Goal: Task Accomplishment & Management: Manage account settings

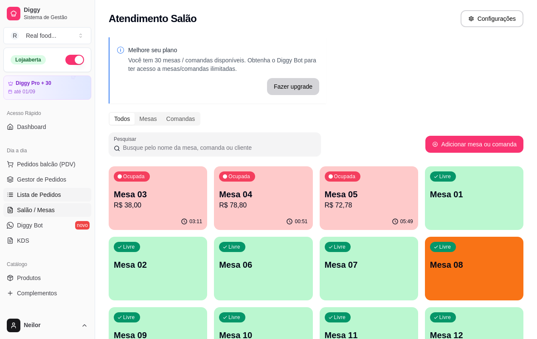
click at [76, 197] on link "Lista de Pedidos" at bounding box center [47, 195] width 88 height 14
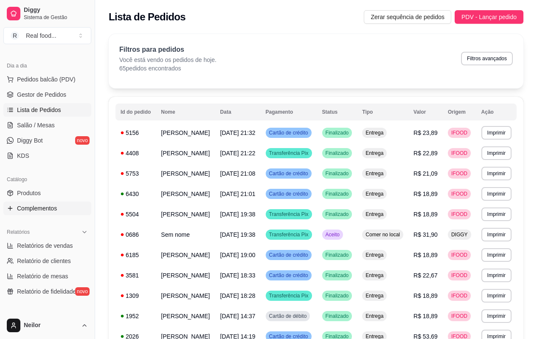
scroll to position [127, 0]
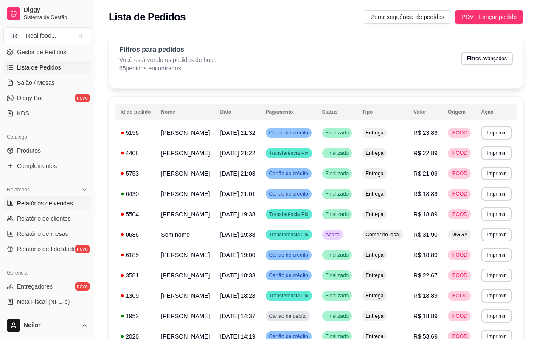
click at [62, 204] on span "Relatórios de vendas" at bounding box center [45, 203] width 56 height 8
select select "ALL"
select select "0"
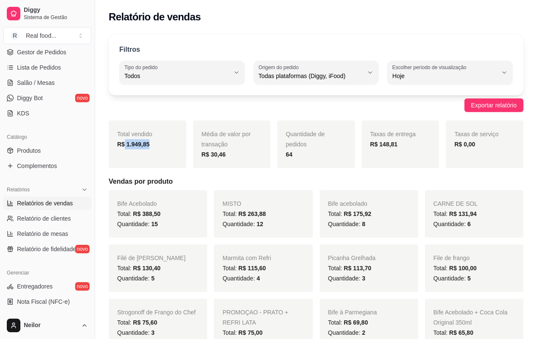
drag, startPoint x: 124, startPoint y: 143, endPoint x: 150, endPoint y: 146, distance: 25.7
click at [150, 146] on div "R$ 1.949,85" at bounding box center [147, 144] width 61 height 10
click at [151, 148] on div "R$ 1.949,85" at bounding box center [147, 144] width 61 height 10
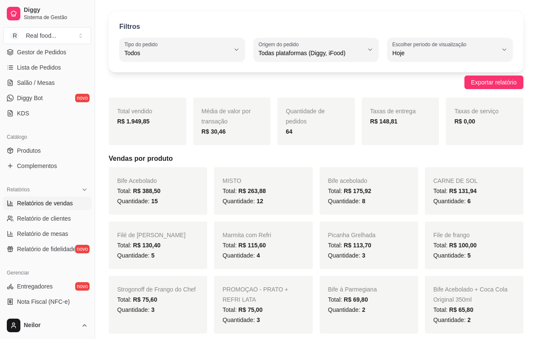
scroll to position [42, 0]
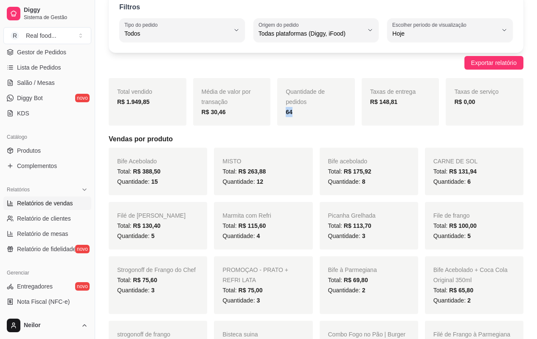
drag, startPoint x: 286, startPoint y: 110, endPoint x: 297, endPoint y: 112, distance: 11.2
click at [297, 112] on div "64" at bounding box center [316, 112] width 61 height 10
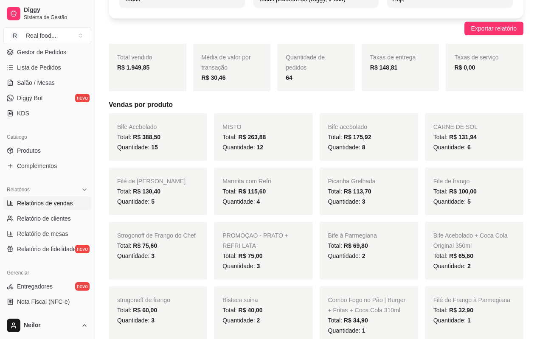
scroll to position [127, 0]
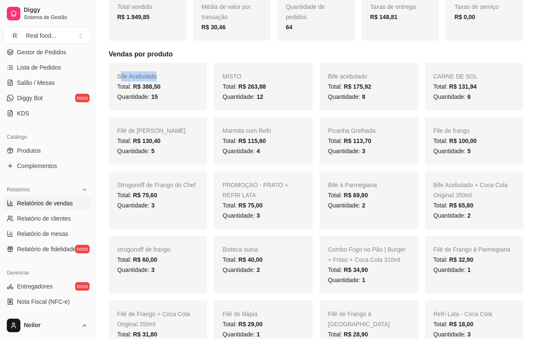
drag, startPoint x: 127, startPoint y: 75, endPoint x: 164, endPoint y: 78, distance: 37.1
click at [164, 78] on div "Bife Acebolado Total: R$ 388,50 Quantidade: 15" at bounding box center [158, 87] width 98 height 48
drag, startPoint x: 223, startPoint y: 77, endPoint x: 241, endPoint y: 80, distance: 17.7
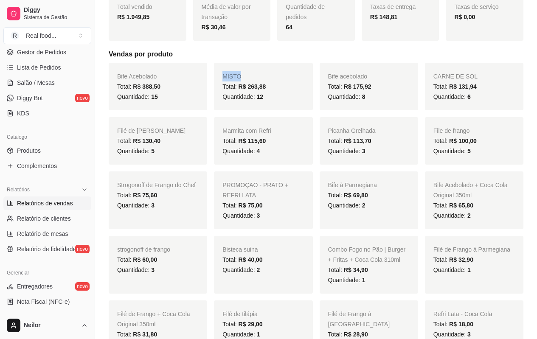
click at [241, 80] on div "MISTO Total: R$ 263,88 Quantidade: 12" at bounding box center [263, 87] width 98 height 48
click at [232, 78] on span "MISTO" at bounding box center [231, 76] width 19 height 7
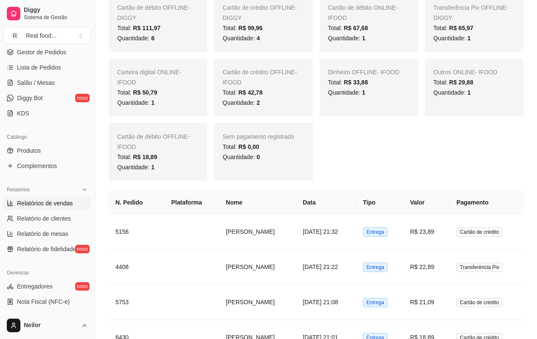
scroll to position [722, 0]
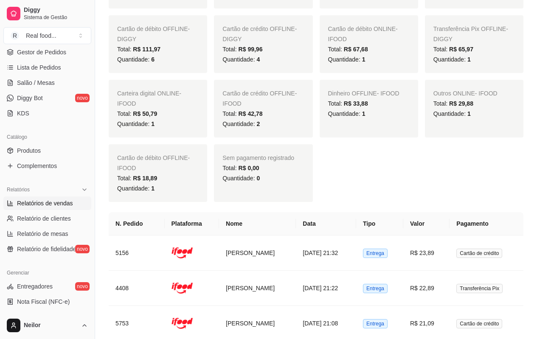
click at [422, 112] on div "Outros OFFLINE - DIGGY Total: R$ 420,82 Quantidade: 14 Cartão de crédito ONLINE…" at bounding box center [316, 76] width 415 height 251
click at [422, 111] on div "Outros OFFLINE - DIGGY Total: R$ 420,82 Quantidade: 14 Cartão de crédito ONLINE…" at bounding box center [316, 76] width 415 height 251
click at [421, 110] on div "Outros OFFLINE - DIGGY Total: R$ 420,82 Quantidade: 14 Cartão de crédito ONLINE…" at bounding box center [316, 76] width 415 height 251
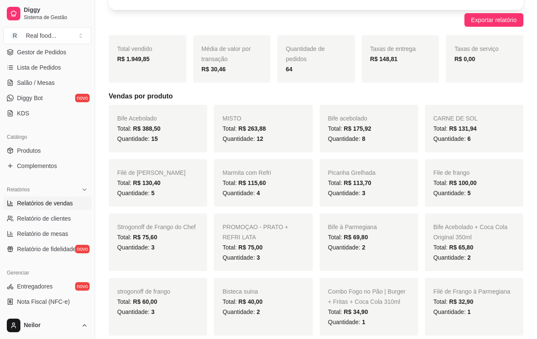
scroll to position [127, 0]
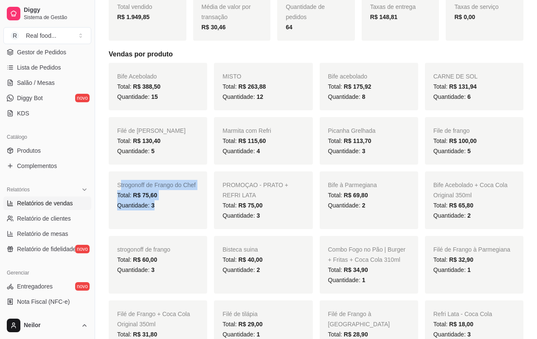
drag, startPoint x: 158, startPoint y: 212, endPoint x: 114, endPoint y: 184, distance: 51.9
click at [120, 186] on div "Strogonoff de Frango do Chef Total: R$ 75,60 Quantidade: 3" at bounding box center [158, 201] width 98 height 58
click at [157, 244] on div "strogonoff de frango Total: R$ 60,00 Quantidade: 3" at bounding box center [158, 265] width 98 height 58
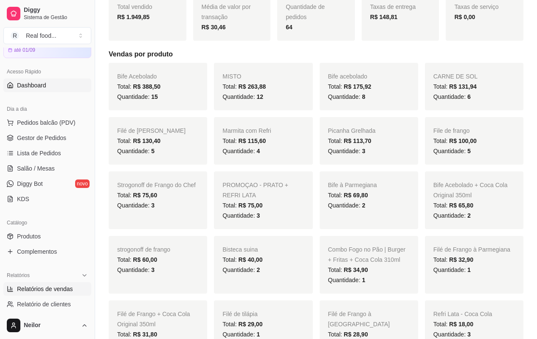
scroll to position [0, 0]
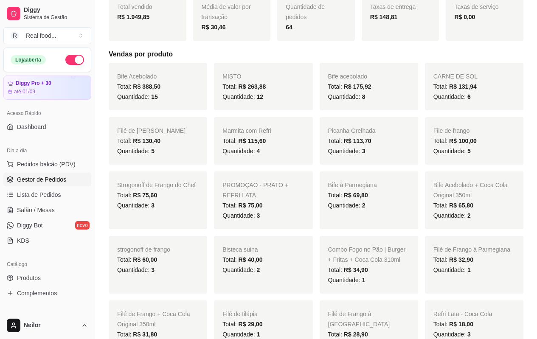
click at [43, 176] on span "Gestor de Pedidos" at bounding box center [41, 179] width 49 height 8
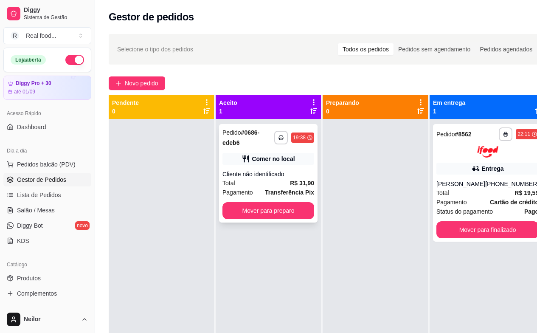
click at [240, 163] on div "Comer no local" at bounding box center [268, 159] width 92 height 12
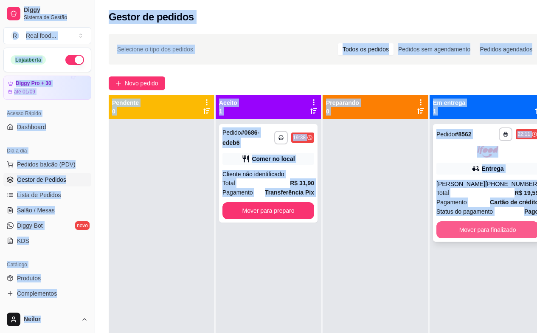
click at [492, 233] on button "Mover para finalizado" at bounding box center [487, 229] width 102 height 17
click at [492, 233] on div "Mover para finalizado" at bounding box center [487, 229] width 102 height 17
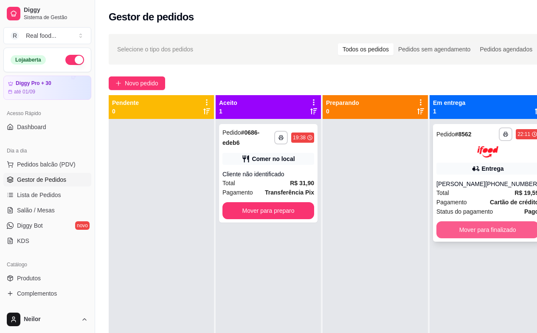
click at [496, 232] on button "Mover para finalizado" at bounding box center [487, 229] width 102 height 17
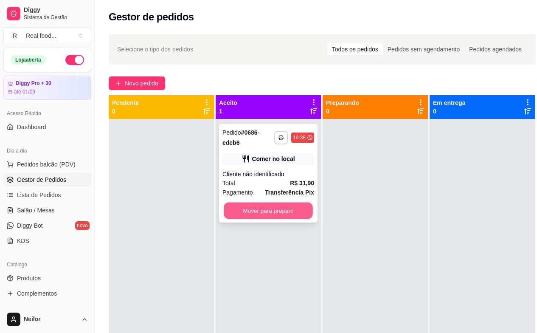
click at [281, 217] on button "Mover para preparo" at bounding box center [268, 210] width 89 height 17
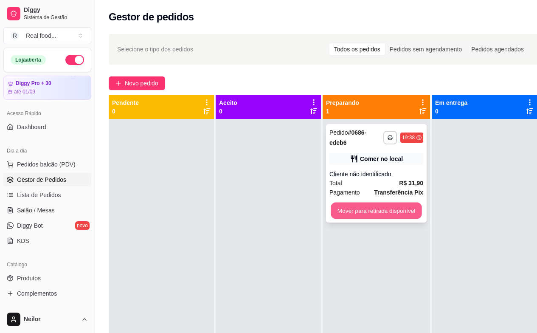
click at [372, 211] on button "Mover para retirada disponível" at bounding box center [376, 210] width 91 height 17
